Goal: Find specific page/section: Find specific page/section

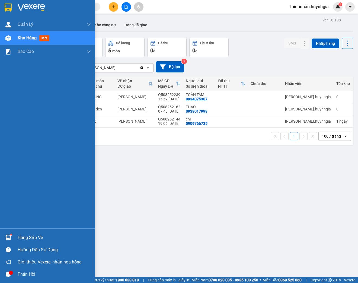
click at [23, 39] on span "Kho hàng" at bounding box center [27, 37] width 19 height 5
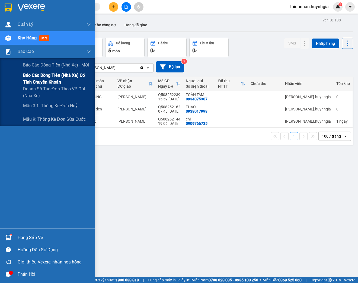
click at [30, 77] on span "Báo cáo dòng tiền (nhà xe) có tính chuyển khoản" at bounding box center [57, 79] width 68 height 14
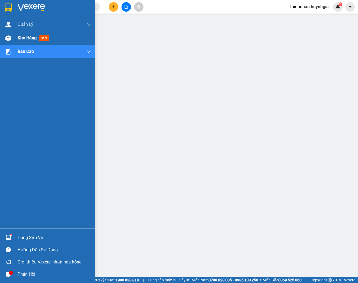
click at [22, 38] on span "Kho hàng" at bounding box center [27, 37] width 19 height 5
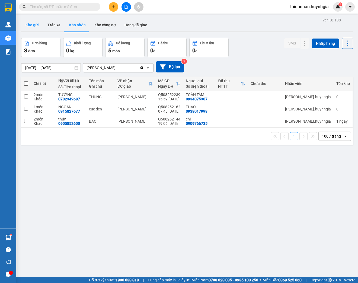
click at [31, 24] on button "Kho gửi" at bounding box center [32, 24] width 22 height 13
